Goal: Task Accomplishment & Management: Manage account settings

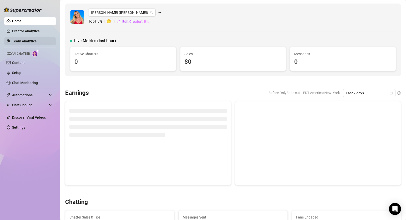
click at [37, 41] on link "Team Analytics" at bounding box center [24, 41] width 25 height 4
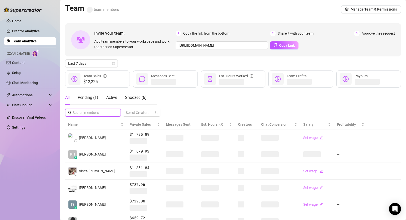
click at [103, 112] on input "text" at bounding box center [93, 113] width 41 height 6
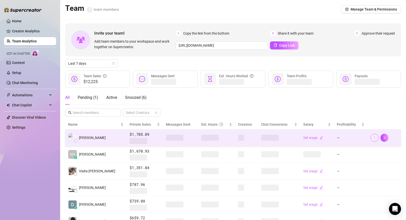
click at [376, 138] on icon "more" at bounding box center [375, 138] width 4 height 4
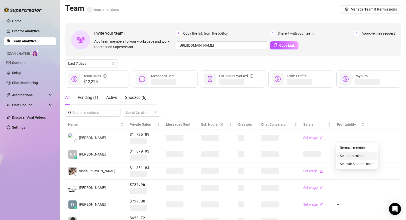
click at [364, 156] on link "Set permissions" at bounding box center [352, 156] width 25 height 4
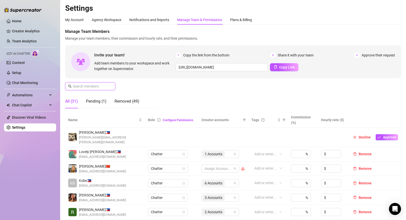
click at [96, 87] on input "text" at bounding box center [91, 87] width 36 height 6
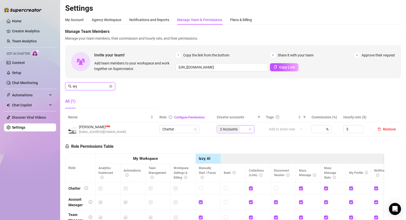
click at [225, 127] on span "2 Accounts" at bounding box center [229, 129] width 18 height 6
type input "wy"
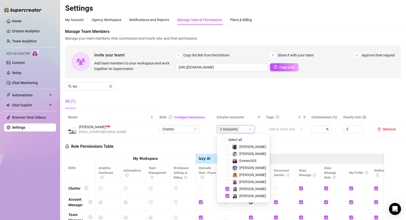
click at [225, 169] on div "[PERSON_NAME]" at bounding box center [243, 168] width 50 height 6
click at [225, 169] on span "Select tree node" at bounding box center [227, 168] width 4 height 4
click at [281, 139] on div "Role Permissions Table Role My Workspace Izzy AI OnlyFans Side Menu OnlyFans Ch…" at bounding box center [224, 206] width 319 height 138
